Goal: Task Accomplishment & Management: Manage account settings

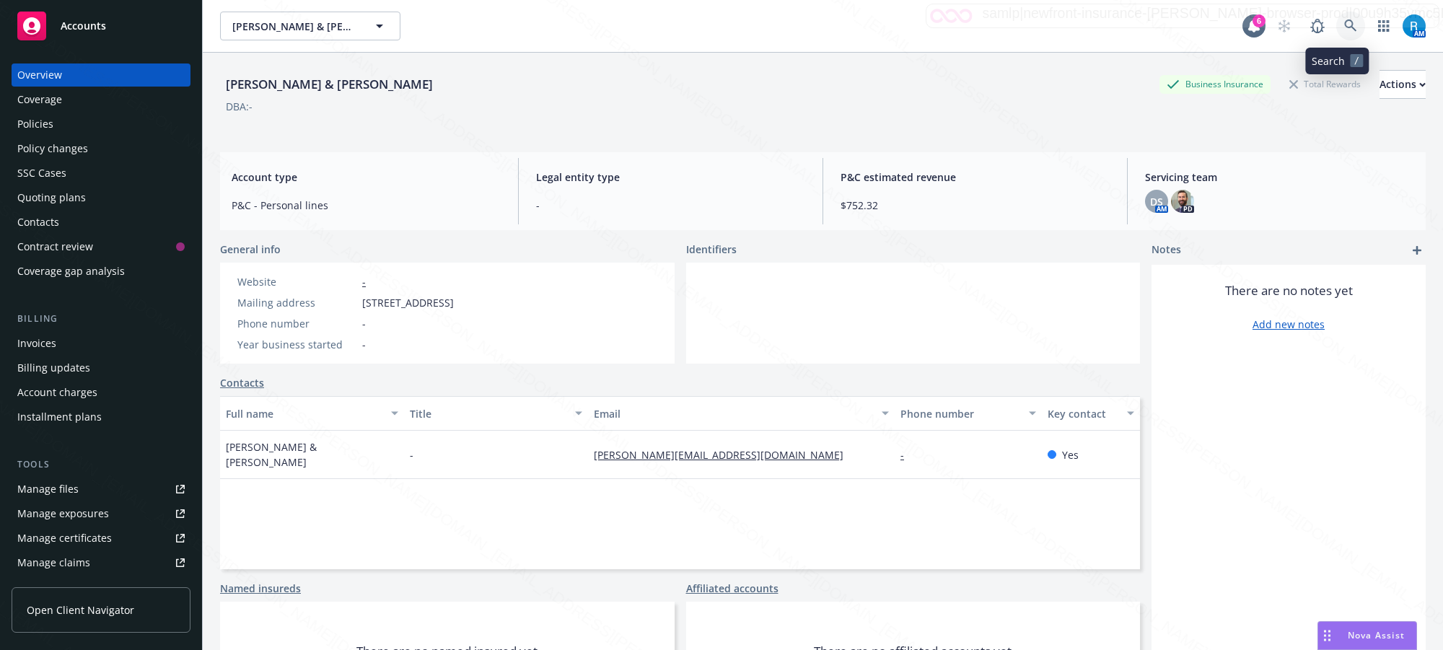
click at [1344, 27] on icon at bounding box center [1350, 25] width 12 height 12
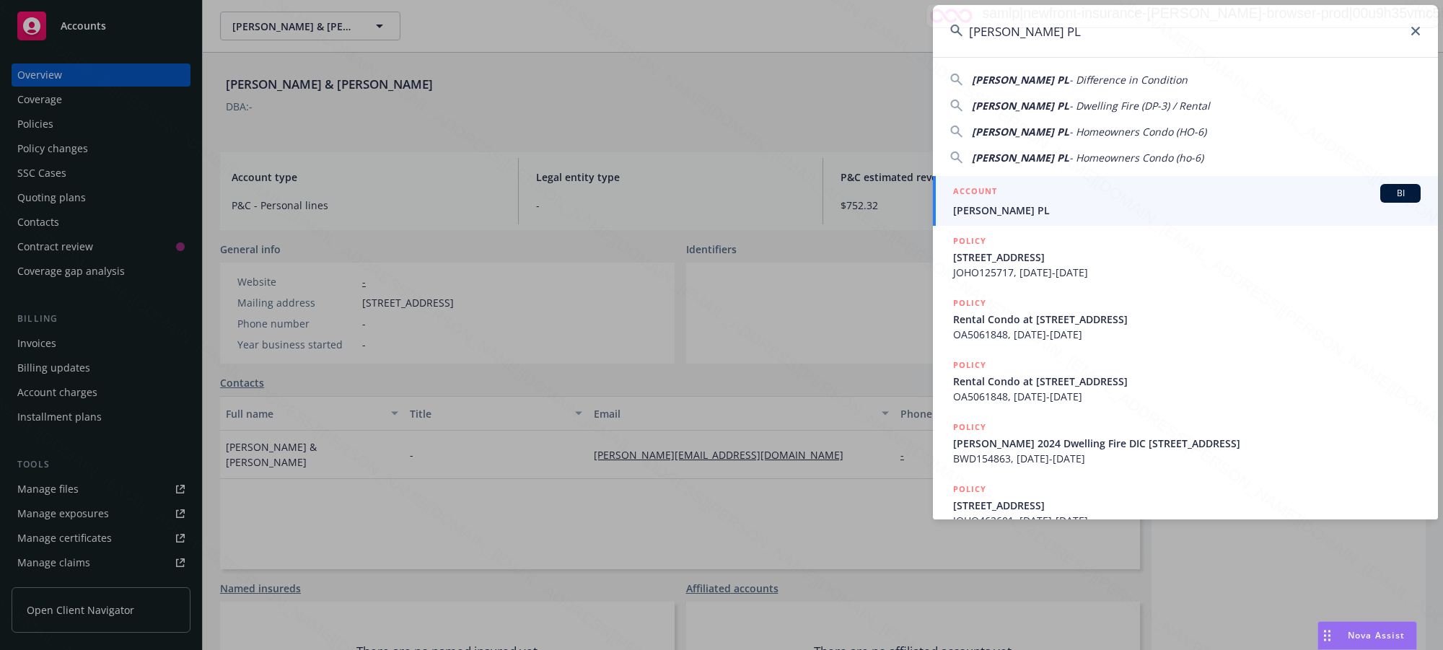
click at [1010, 203] on span "[PERSON_NAME] PL" at bounding box center [1187, 210] width 468 height 15
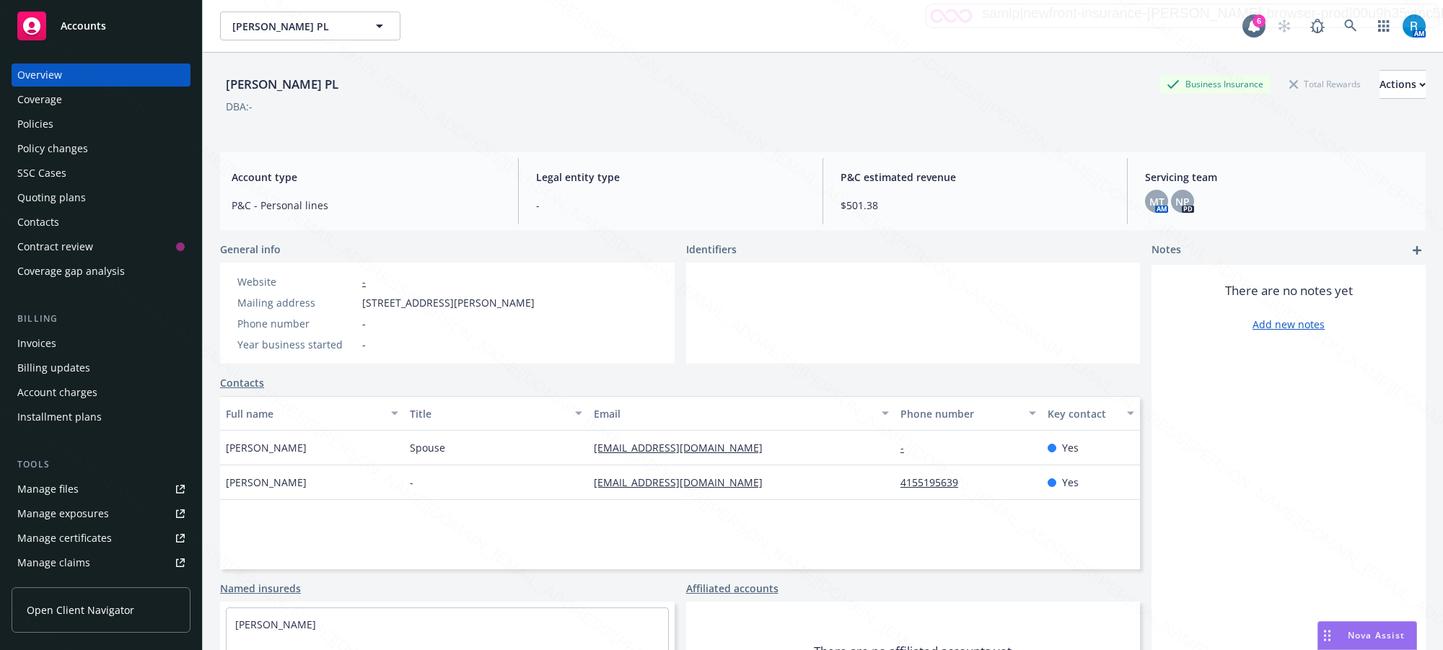
click at [71, 491] on div "Manage files" at bounding box center [47, 489] width 61 height 23
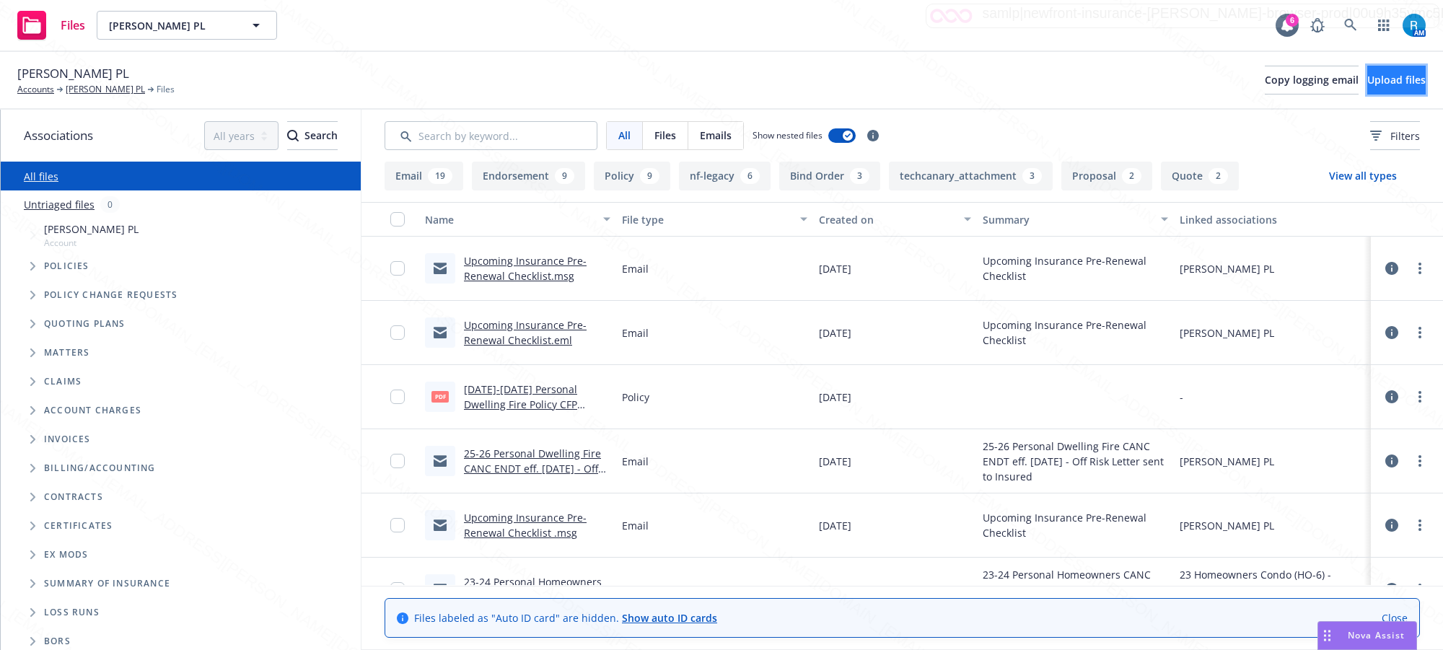
click at [1367, 79] on span "Upload files" at bounding box center [1396, 80] width 58 height 14
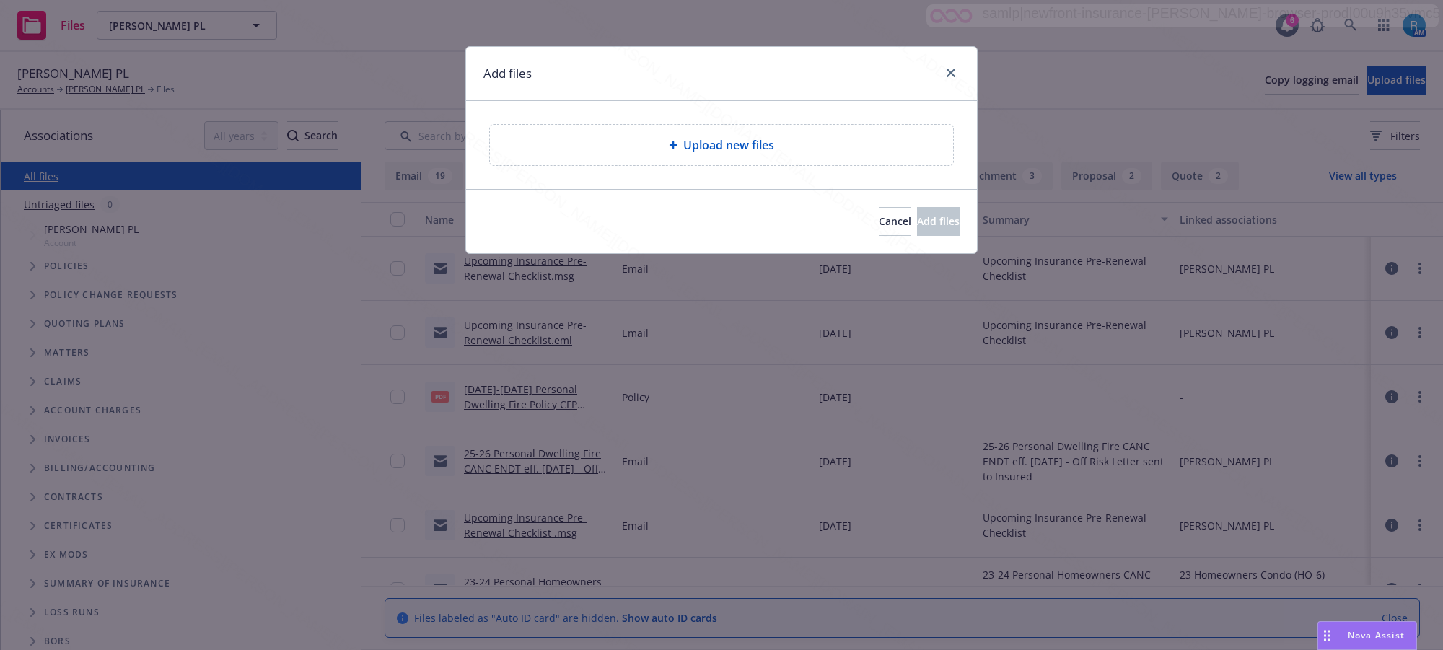
click at [713, 143] on span "Upload new files" at bounding box center [728, 144] width 91 height 17
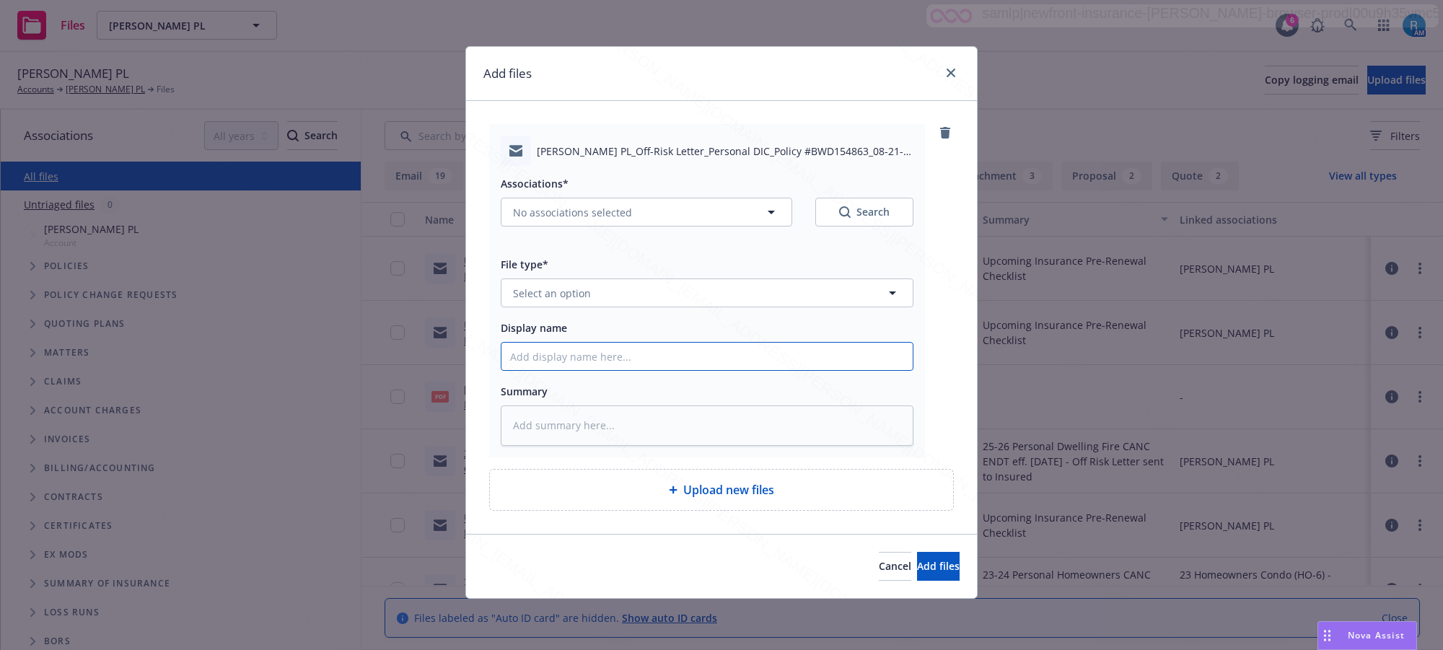
click at [545, 351] on input "Display name" at bounding box center [707, 356] width 411 height 27
paste input "24 Personal DIC CANC ENDT eff. [DATE] - Off-Risk Letter sent to Insured"
type input "24 Personal DIC CANC ENDT eff. [DATE] - Off-Risk Letter sent to Insured"
type textarea "x"
type input "24 Personal DIC CANC ENDT eff. [DATE] - Off-Risk Letter sent to Insured"
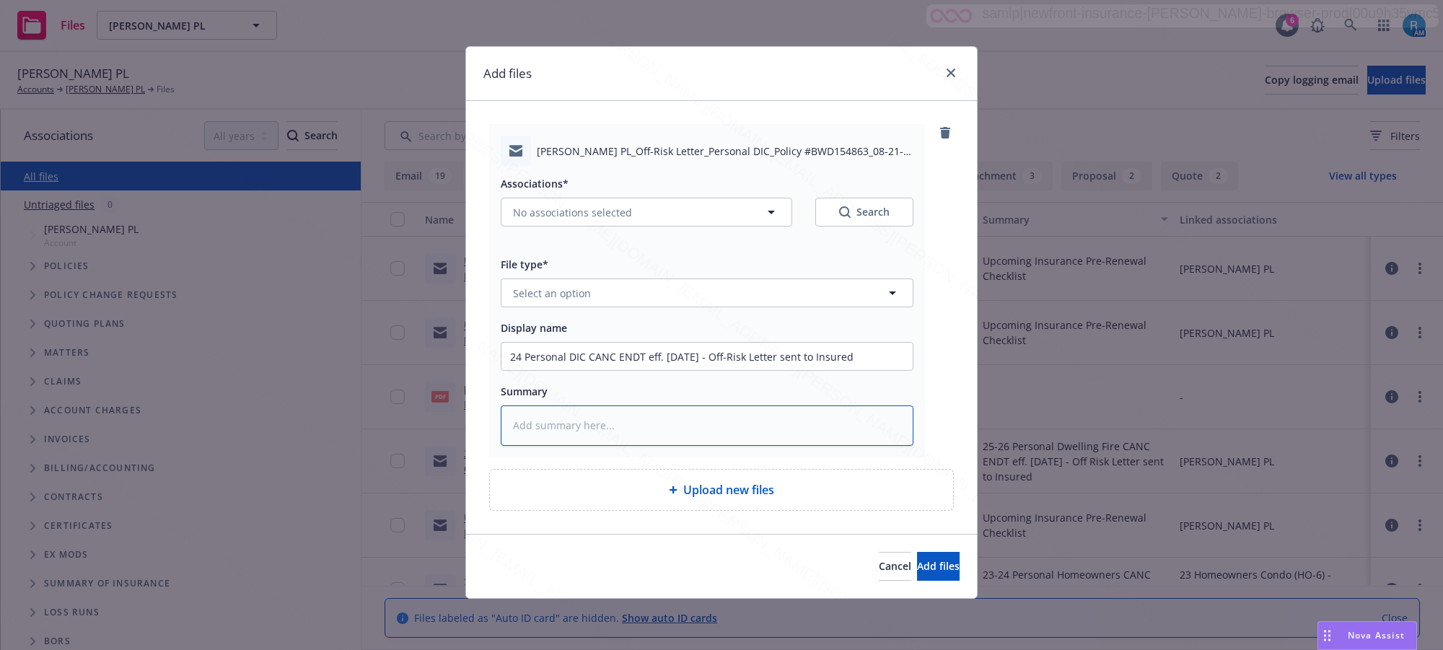
click at [532, 423] on textarea at bounding box center [707, 426] width 413 height 40
paste textarea "24 Personal DIC CANC ENDT eff. [DATE] - Off-Risk Letter sent to Insured"
type textarea "x"
type textarea "24 Personal DIC CANC ENDT eff. [DATE] - Off-Risk Letter sent to Insured"
click at [545, 293] on span "Select an option" at bounding box center [552, 293] width 78 height 15
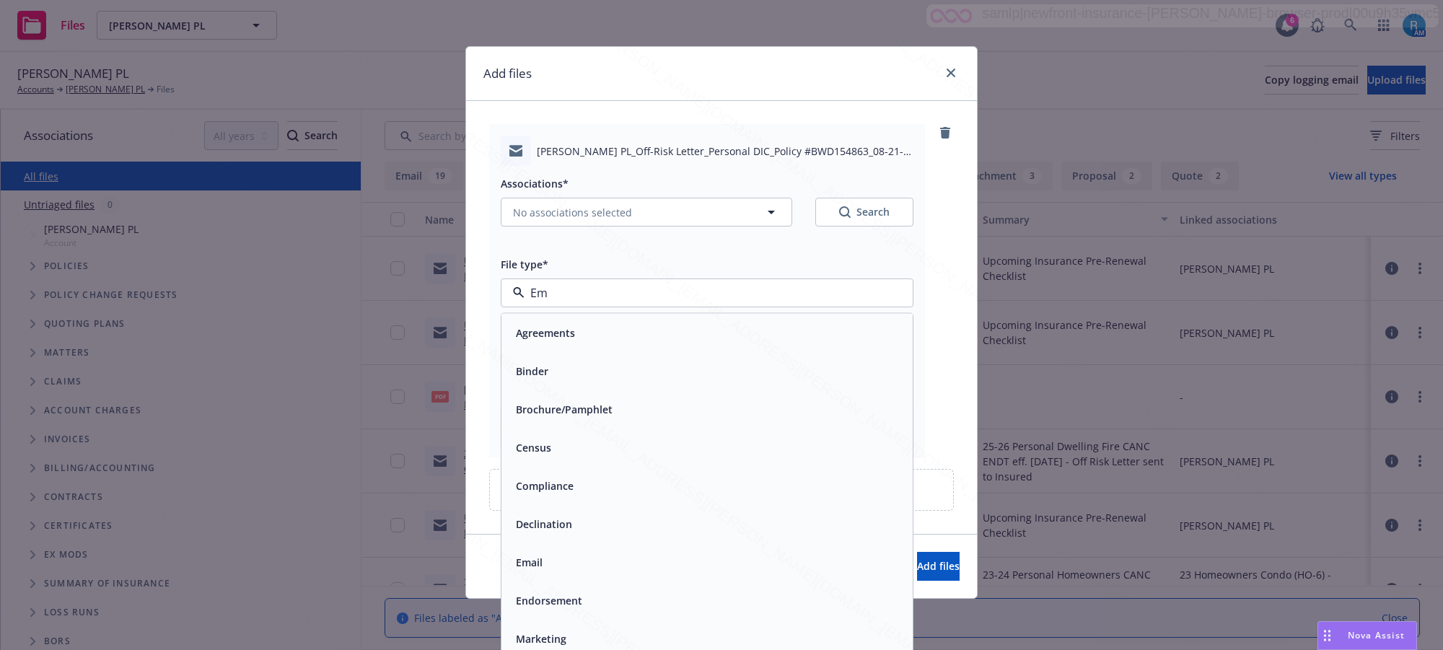
type input "Ema"
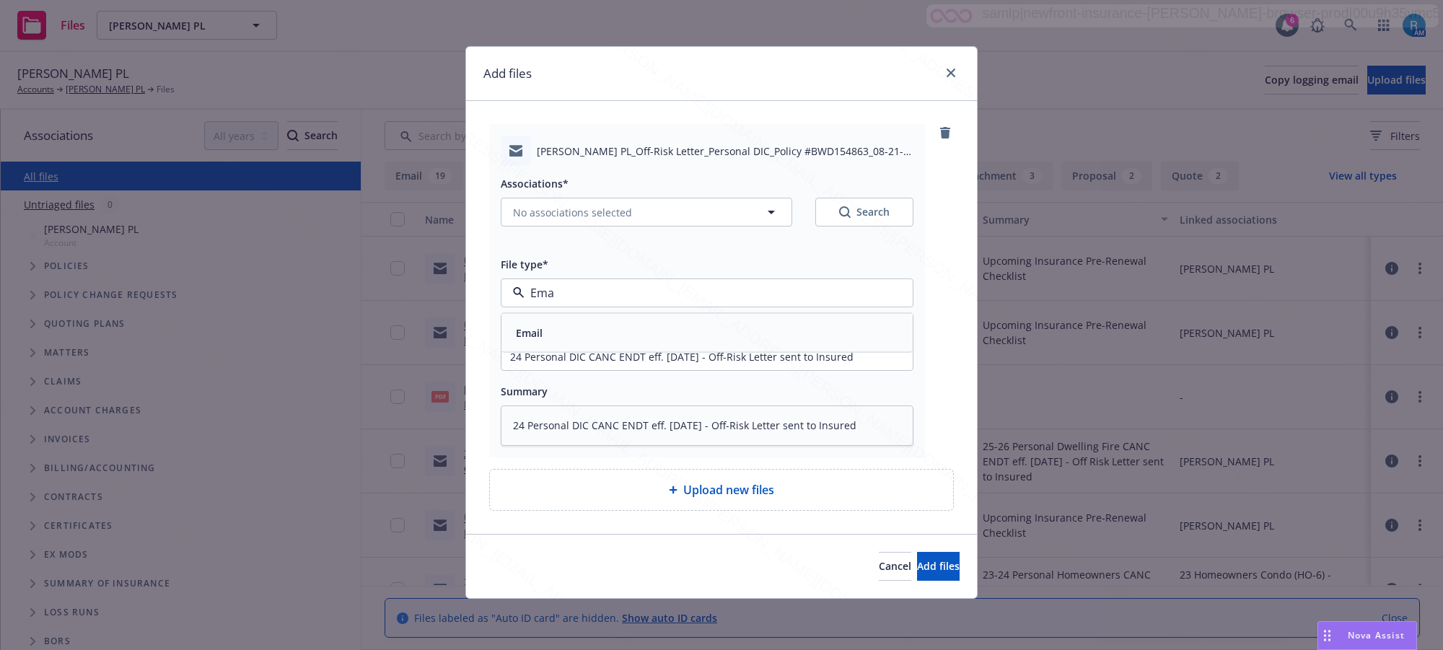
click at [552, 333] on div "Email" at bounding box center [707, 333] width 394 height 21
click at [557, 206] on span "No associations selected" at bounding box center [572, 212] width 119 height 15
type textarea "x"
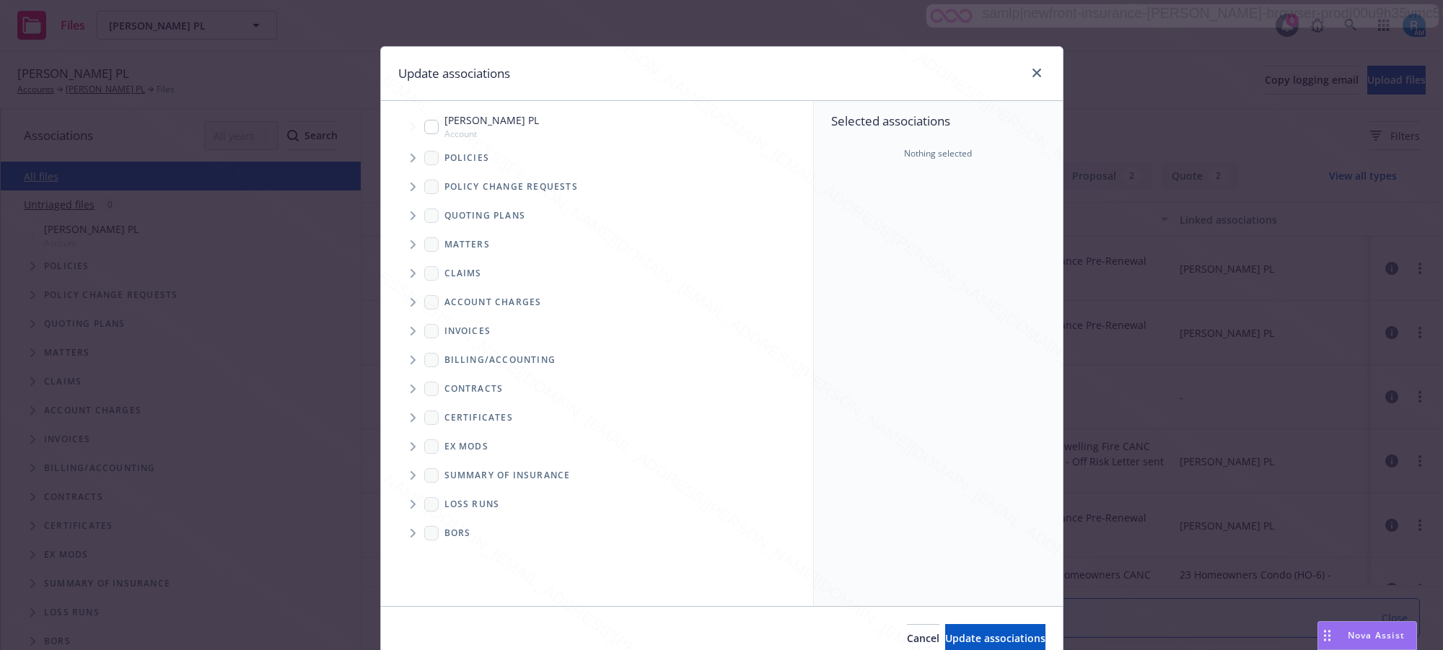
click at [424, 128] on input "Tree Example" at bounding box center [431, 127] width 14 height 14
checkbox input "true"
click at [951, 633] on span "Update associations" at bounding box center [995, 638] width 100 height 14
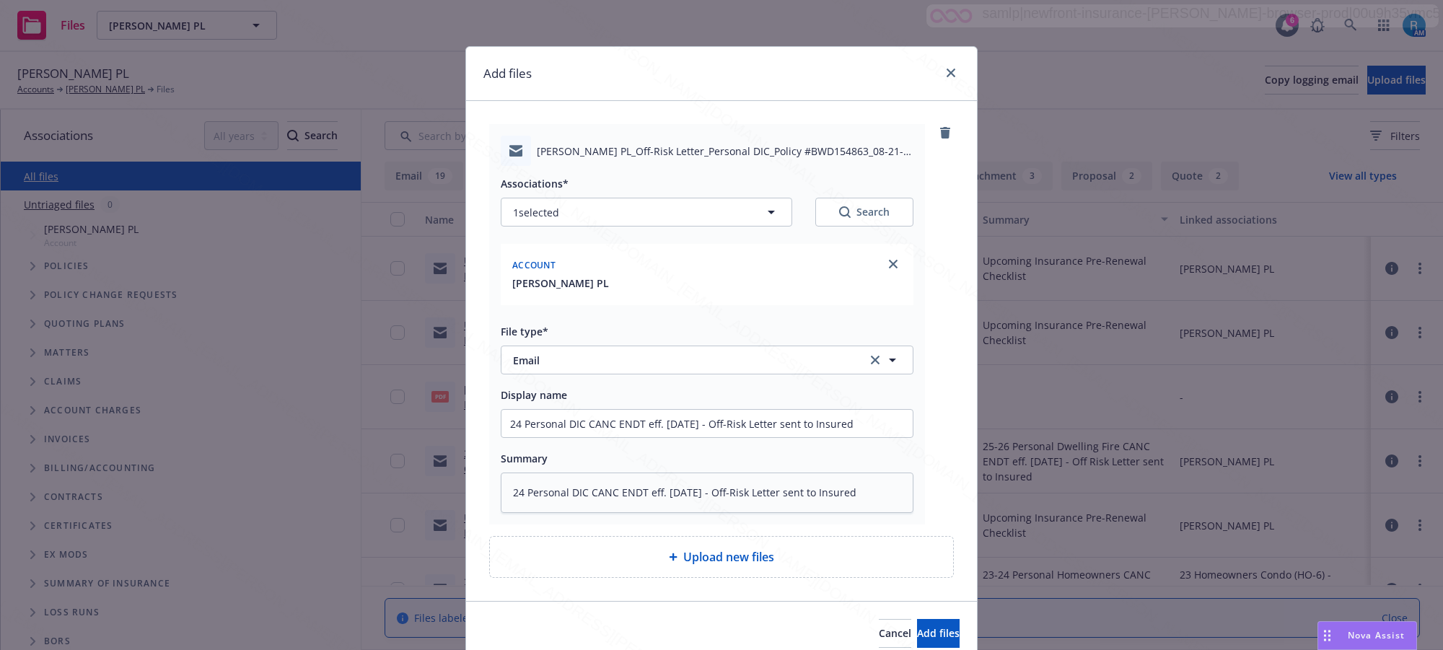
scroll to position [62, 0]
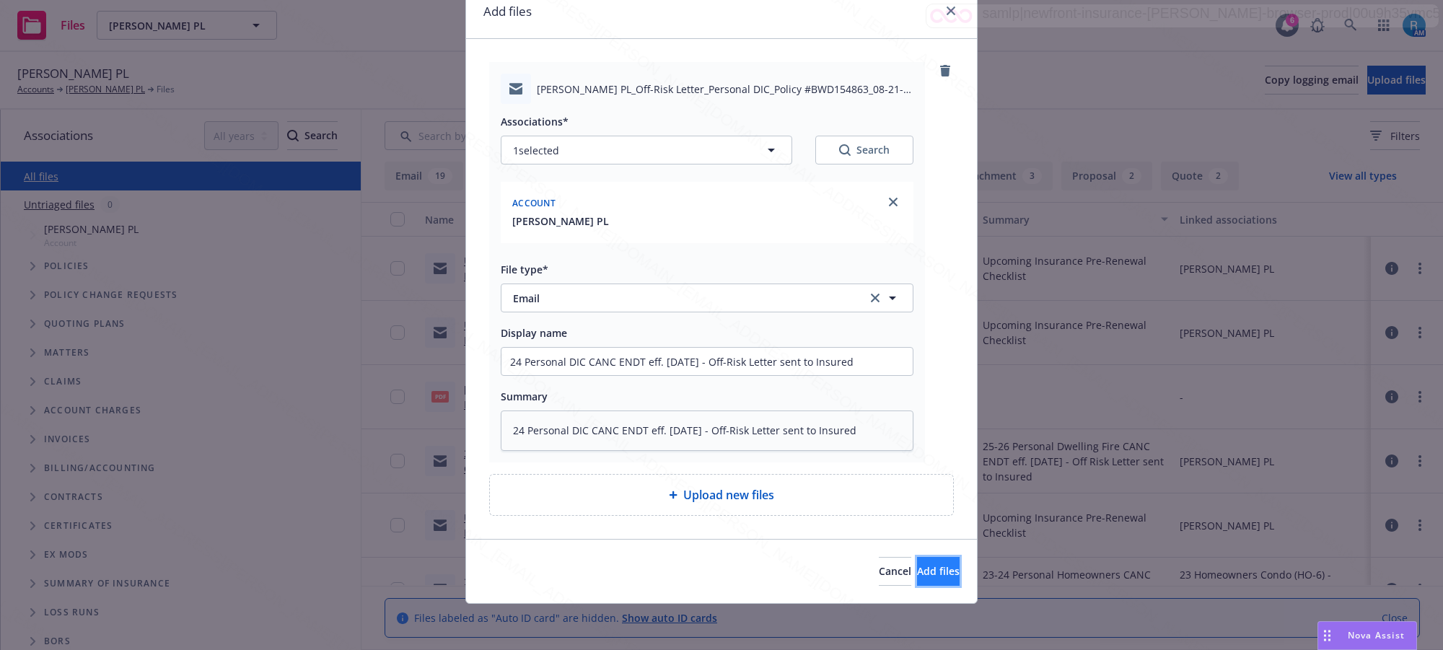
click at [921, 572] on span "Add files" at bounding box center [938, 571] width 43 height 14
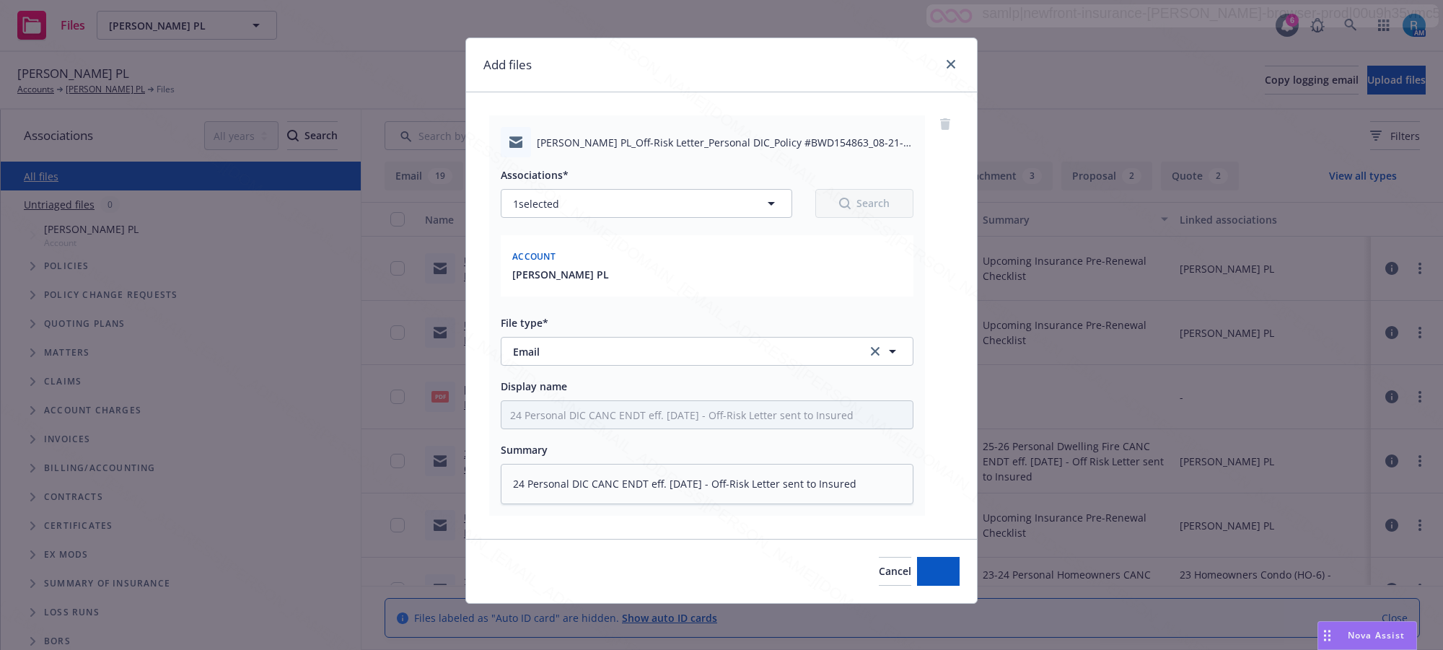
scroll to position [9, 0]
type textarea "x"
